Goal: Task Accomplishment & Management: Manage account settings

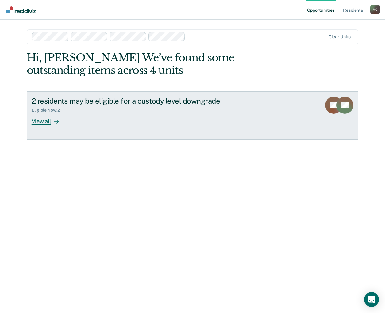
click at [41, 123] on div "View all" at bounding box center [49, 119] width 34 height 12
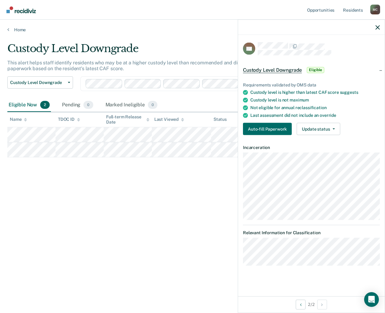
click at [202, 185] on div "Custody Level Downgrade This alert helps staff identify residents who may be at…" at bounding box center [192, 154] width 370 height 225
click at [185, 38] on main "Custody Level Downgrade This alert helps staff identify residents who may be at…" at bounding box center [192, 172] width 385 height 279
click at [379, 29] on icon "button" at bounding box center [378, 27] width 4 height 4
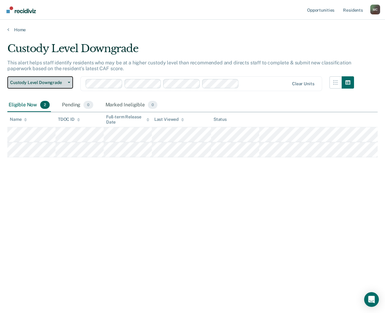
click at [44, 80] on span "Custody Level Downgrade" at bounding box center [37, 82] width 55 height 5
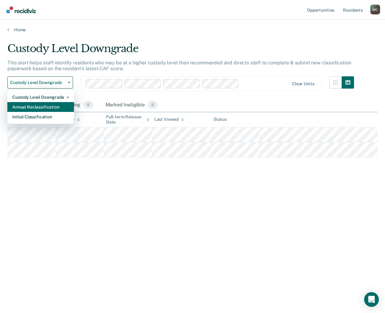
click at [34, 108] on div "Annual Reclassification" at bounding box center [40, 107] width 57 height 10
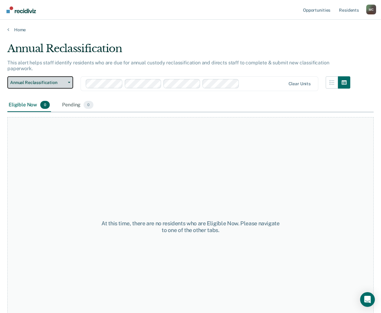
click at [38, 80] on span "Annual Reclassification" at bounding box center [37, 82] width 55 height 5
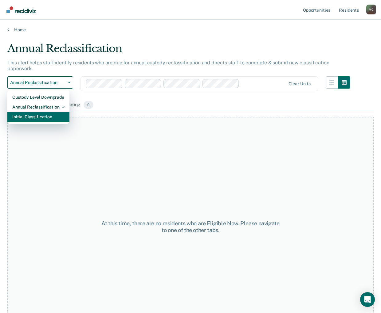
click at [33, 113] on div "Initial Classification" at bounding box center [38, 117] width 52 height 10
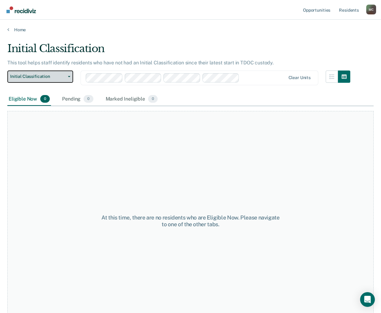
click at [38, 76] on span "Initial Classification" at bounding box center [37, 76] width 55 height 5
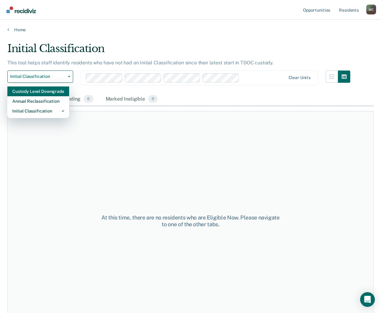
click at [39, 94] on div "Custody Level Downgrade" at bounding box center [38, 92] width 52 height 10
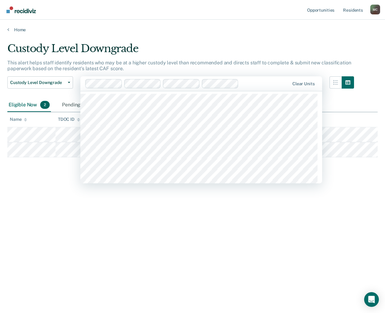
click at [266, 85] on div at bounding box center [265, 83] width 48 height 7
click at [286, 85] on div at bounding box center [284, 83] width 9 height 7
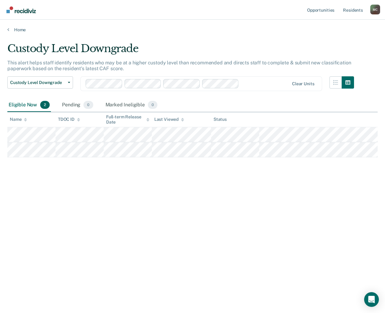
click at [255, 85] on div at bounding box center [266, 83] width 48 height 7
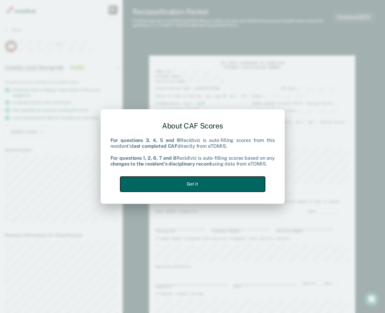
click at [205, 182] on button "Got it" at bounding box center [192, 184] width 145 height 15
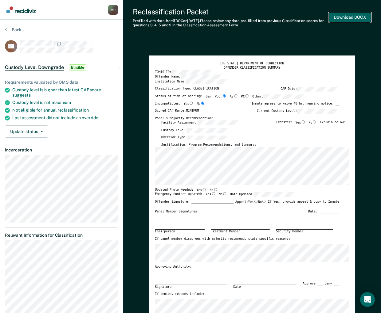
click at [355, 18] on button "Download DOCX" at bounding box center [349, 17] width 42 height 10
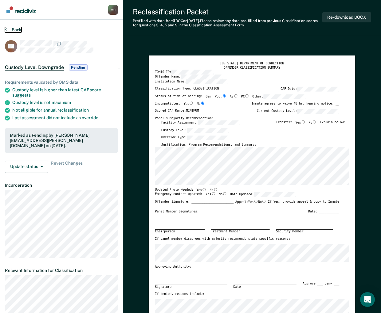
click at [12, 28] on button "Back" at bounding box center [13, 30] width 17 height 6
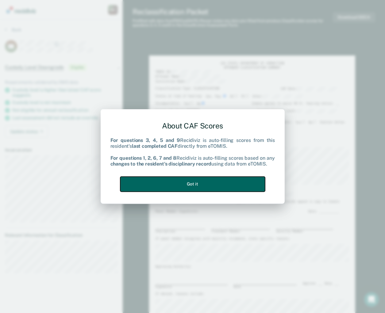
click at [204, 188] on button "Got it" at bounding box center [192, 184] width 145 height 15
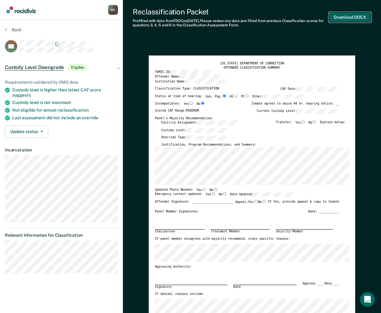
click at [351, 18] on button "Download DOCX" at bounding box center [349, 17] width 42 height 10
type textarea "x"
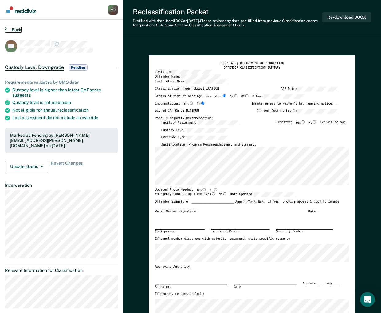
click at [14, 32] on button "Back" at bounding box center [13, 30] width 17 height 6
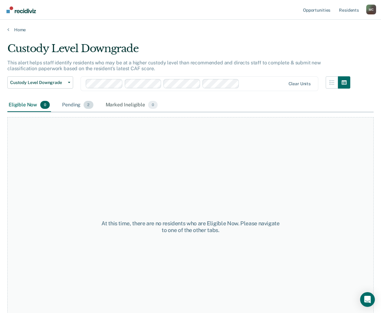
click at [72, 108] on div "Pending 2" at bounding box center [77, 106] width 33 height 14
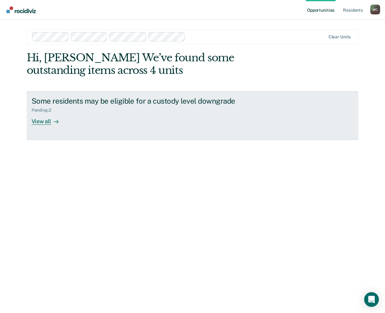
click at [45, 124] on div "View all" at bounding box center [49, 119] width 34 height 12
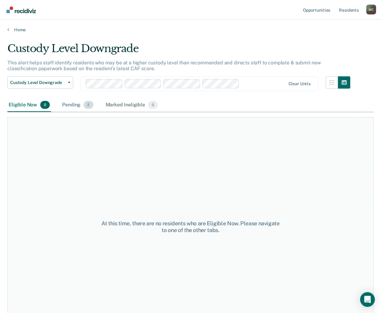
click at [74, 108] on div "Pending 2" at bounding box center [77, 106] width 33 height 14
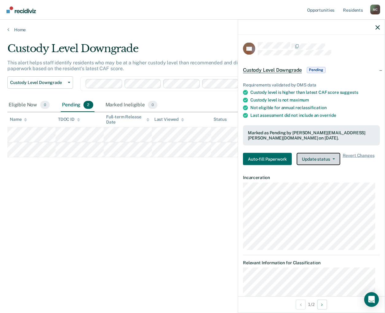
click at [326, 155] on button "Update status" at bounding box center [318, 159] width 43 height 12
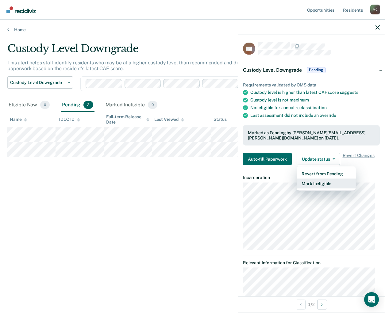
click at [313, 185] on button "Mark Ineligible" at bounding box center [326, 184] width 59 height 10
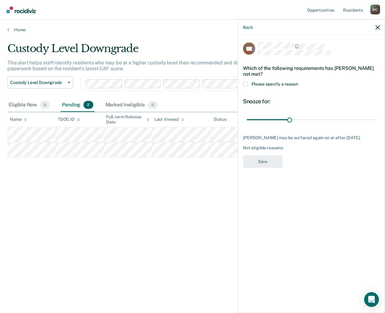
click at [246, 84] on span at bounding box center [245, 84] width 5 height 5
click at [298, 82] on input "Please specify a reason" at bounding box center [298, 82] width 0 height 0
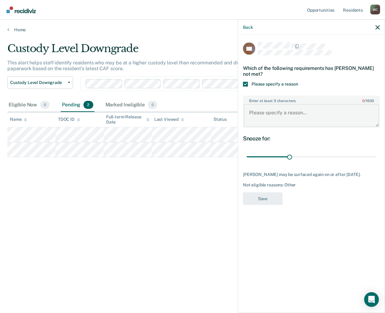
click at [283, 115] on textarea "Enter at least 3 characters 0 / 1600" at bounding box center [312, 115] width 136 height 23
type textarea "R"
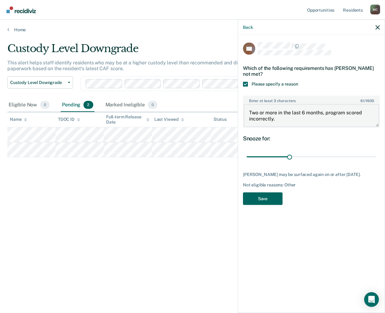
type textarea "Two or more in the last 6 months, program scored incorrectly."
click at [271, 194] on button "Save" at bounding box center [263, 198] width 40 height 13
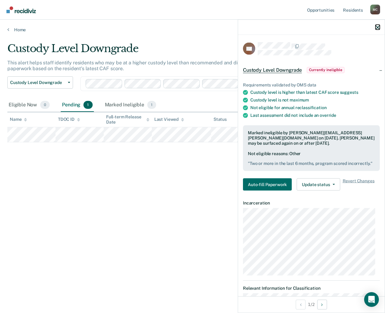
click at [376, 27] on icon "button" at bounding box center [378, 27] width 4 height 4
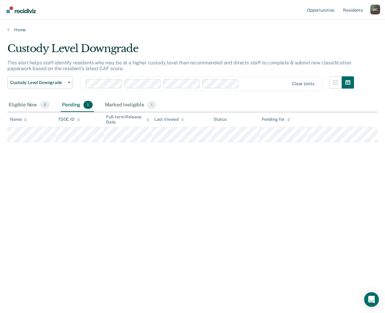
click at [109, 224] on div "Custody Level Downgrade This alert helps staff identify residents who may be at…" at bounding box center [192, 154] width 370 height 225
click at [197, 233] on div "Custody Level Downgrade This alert helps staff identify residents who may be at…" at bounding box center [192, 154] width 370 height 225
click at [59, 245] on div "Custody Level Downgrade This alert helps staff identify residents who may be at…" at bounding box center [192, 154] width 370 height 225
